Goal: Task Accomplishment & Management: Manage account settings

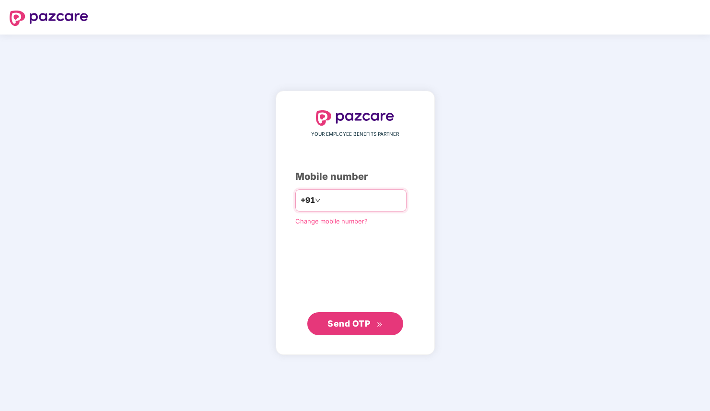
click at [346, 201] on input "number" at bounding box center [362, 200] width 79 height 15
click at [328, 220] on span "Change mobile number?" at bounding box center [331, 221] width 72 height 8
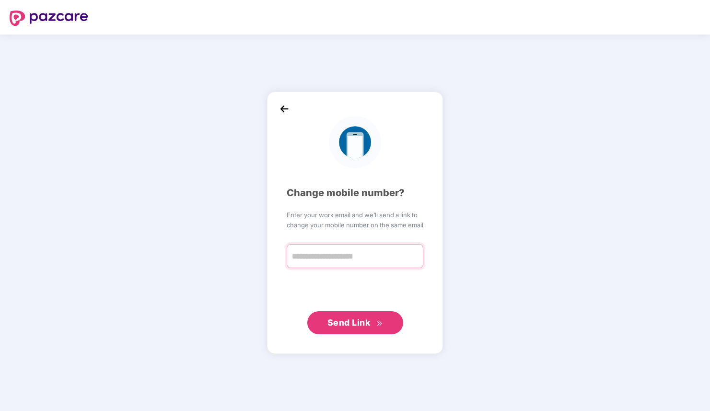
click at [314, 255] on input "text" at bounding box center [355, 256] width 137 height 24
type input "**********"
click at [490, 305] on div "**********" at bounding box center [355, 223] width 710 height 376
click at [285, 107] on img at bounding box center [284, 109] width 14 height 14
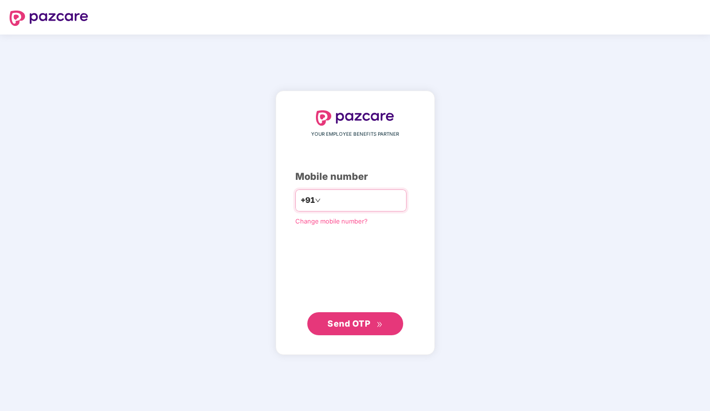
click at [332, 201] on input "number" at bounding box center [362, 200] width 79 height 15
click at [353, 196] on input "number" at bounding box center [362, 200] width 79 height 15
type input "**********"
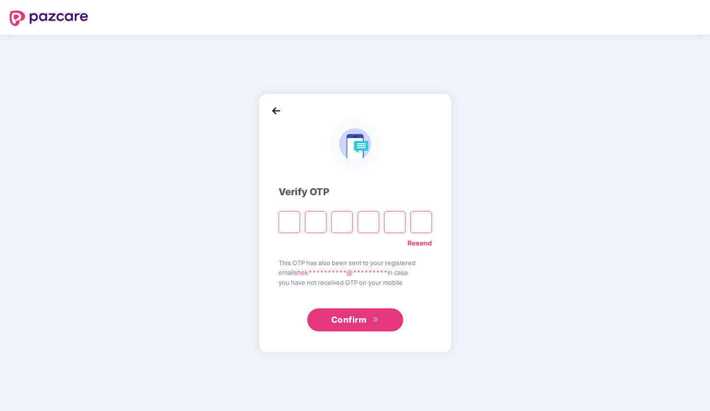
click at [519, 275] on div "**********" at bounding box center [355, 223] width 710 height 376
click at [290, 221] on input "Please enter verification code. Digit 1" at bounding box center [290, 222] width 22 height 22
paste input "*"
type input "*"
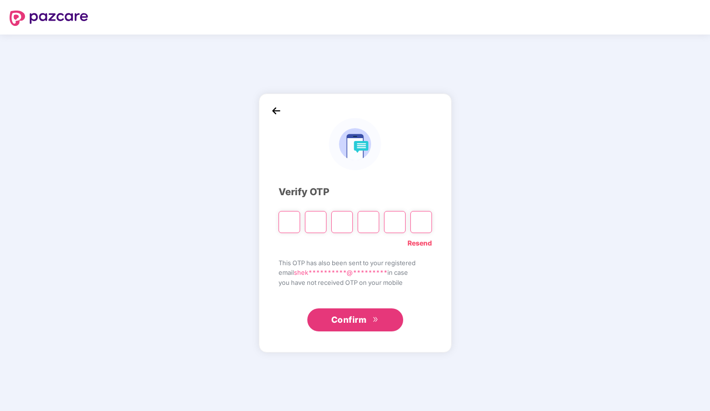
type input "*"
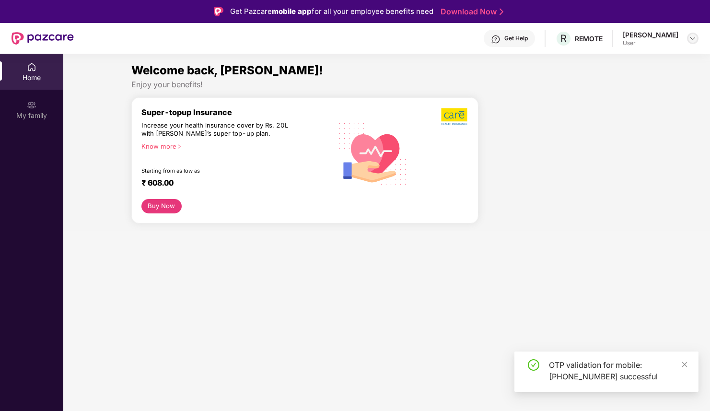
click at [693, 38] on img at bounding box center [693, 39] width 8 height 8
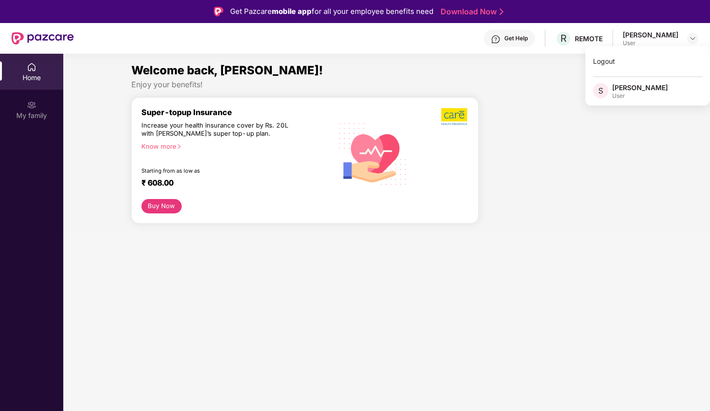
click at [626, 93] on div "User" at bounding box center [640, 96] width 56 height 8
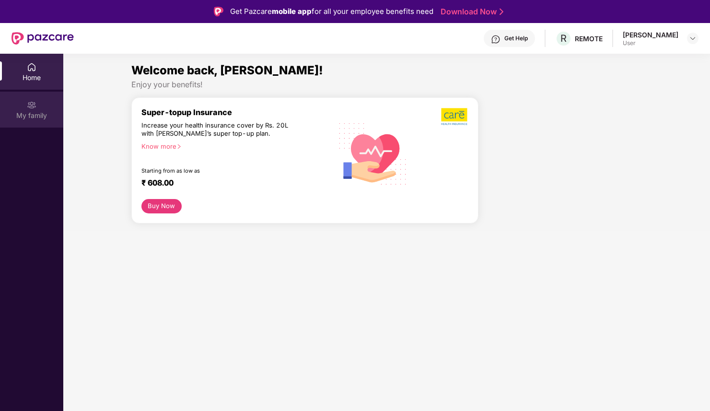
click at [32, 106] on img at bounding box center [32, 105] width 10 height 10
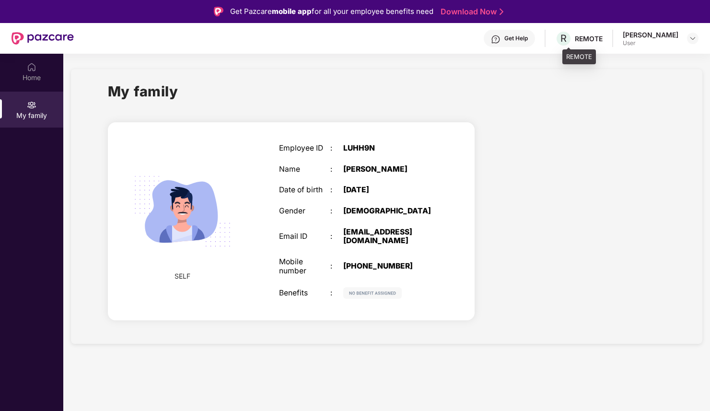
click at [583, 38] on div "REMOTE" at bounding box center [589, 38] width 28 height 9
click at [561, 39] on div "Get Help R REMOTE Shekhar Samal User" at bounding box center [386, 38] width 625 height 31
click at [517, 39] on div "Get Help" at bounding box center [515, 39] width 23 height 8
click at [691, 38] on img at bounding box center [693, 39] width 8 height 8
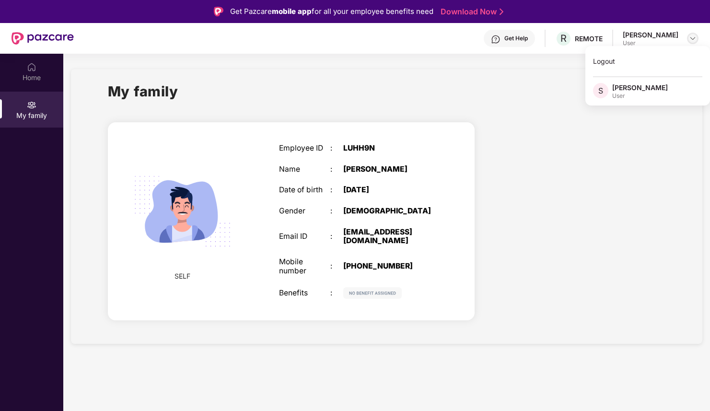
click at [691, 38] on img at bounding box center [693, 39] width 8 height 8
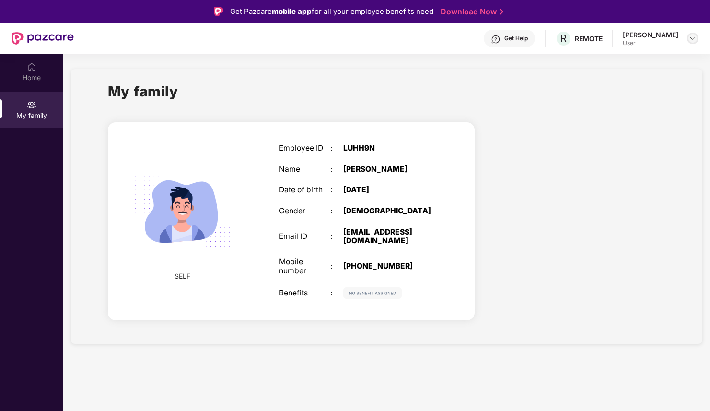
click at [691, 38] on img at bounding box center [693, 39] width 8 height 8
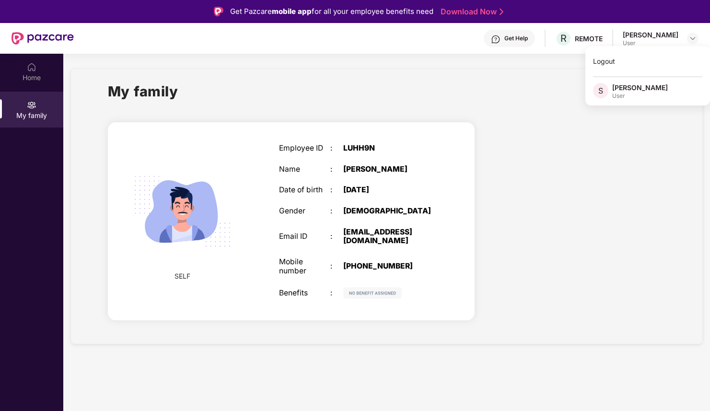
click at [626, 89] on div "Shekhar Samal" at bounding box center [640, 87] width 56 height 9
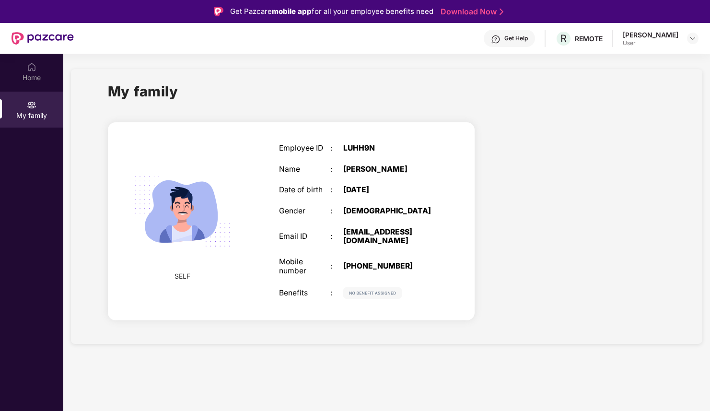
click at [257, 263] on div "SELF Employee ID : LUHH9N Name : Shekhar Samal Date of birth : 03 Aug 1996 Gend…" at bounding box center [291, 221] width 367 height 198
click at [692, 38] on img at bounding box center [693, 39] width 8 height 8
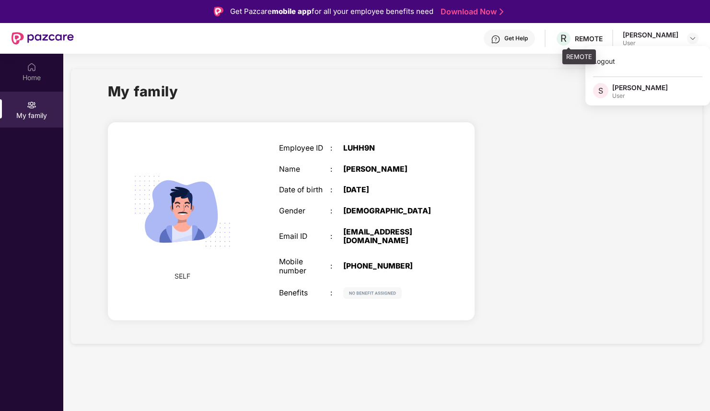
click at [581, 42] on div "R REMOTE" at bounding box center [578, 38] width 47 height 17
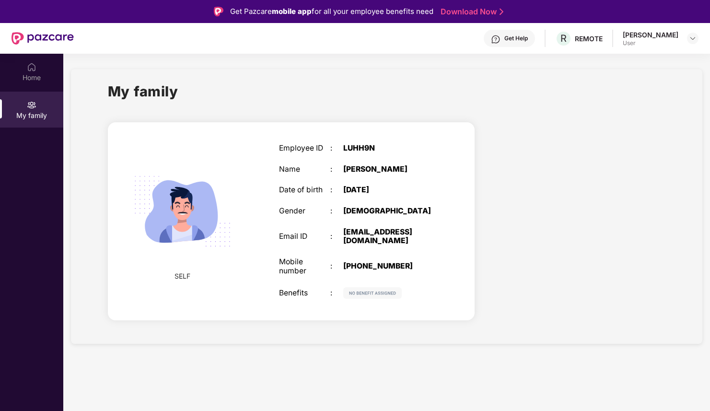
click at [559, 39] on div "Get Help R REMOTE Shekhar Samal User" at bounding box center [386, 38] width 625 height 31
